Goal: Entertainment & Leisure: Consume media (video, audio)

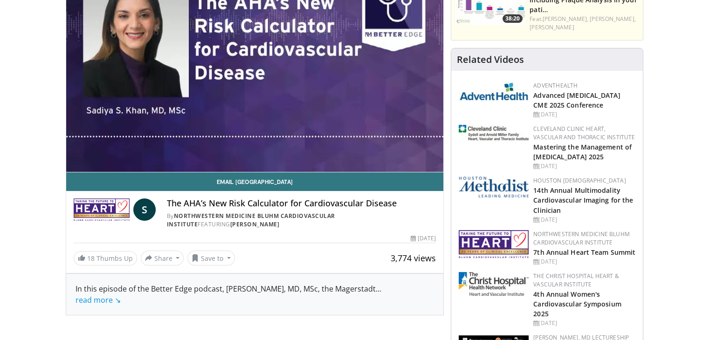
scroll to position [47, 0]
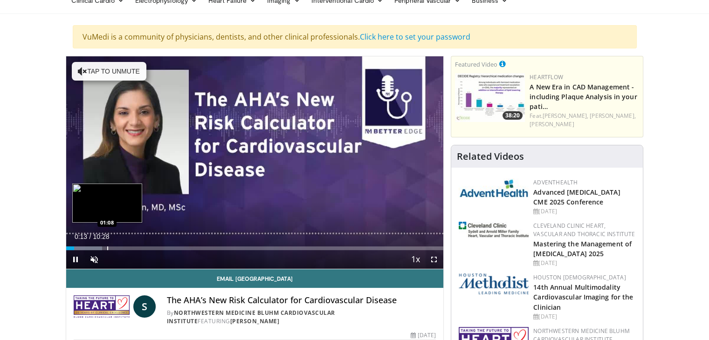
click at [107, 247] on div "Loaded : 9.53% 00:13 01:08" at bounding box center [254, 249] width 377 height 4
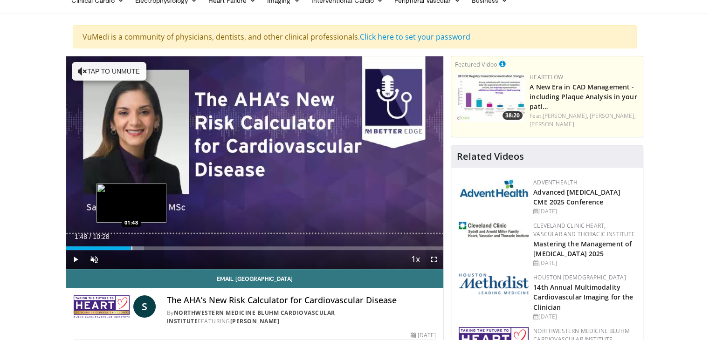
click at [130, 249] on div "Loaded : 20.66% 01:47 01:48" at bounding box center [254, 249] width 377 height 4
click at [157, 248] on div "Progress Bar" at bounding box center [157, 249] width 1 height 4
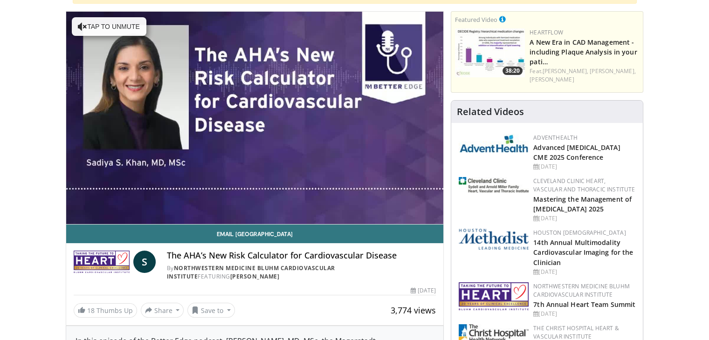
scroll to position [140, 0]
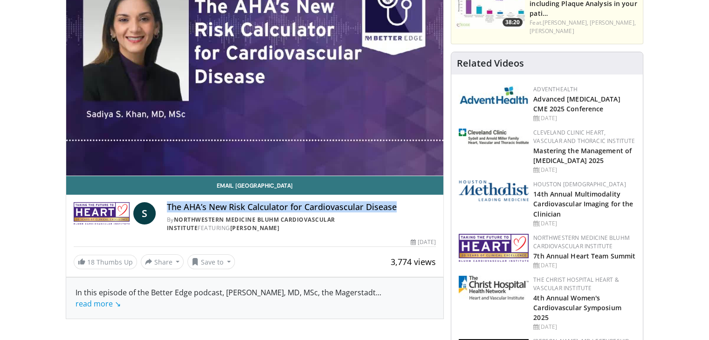
drag, startPoint x: 397, startPoint y: 207, endPoint x: 167, endPoint y: 208, distance: 230.2
click at [167, 208] on h4 "The AHA’s New Risk Calculator for Cardiovascular Disease" at bounding box center [301, 207] width 269 height 10
copy h4 "The AHA’s New Risk Calculator for Cardiovascular Disease"
